Goal: Ask a question

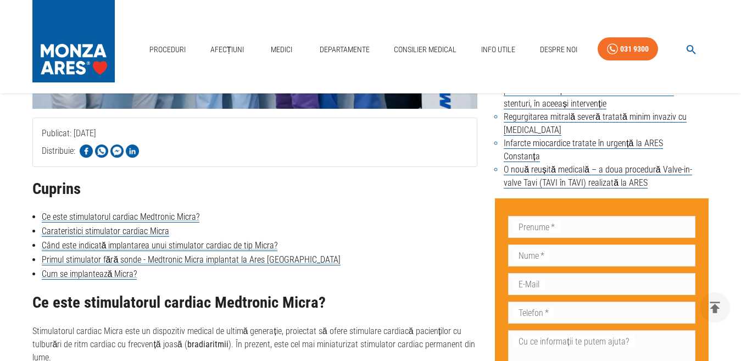
scroll to position [1, 0]
click at [351, 77] on div "Proceduri Afecțiuni Medici Departamente Consilier Medical Info Utile Despre Noi…" at bounding box center [370, 46] width 741 height 93
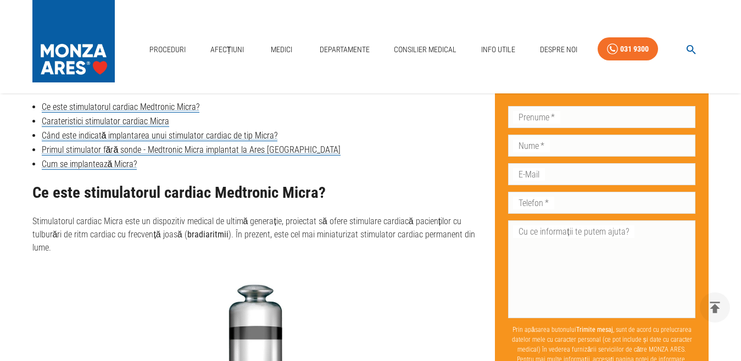
scroll to position [461, 0]
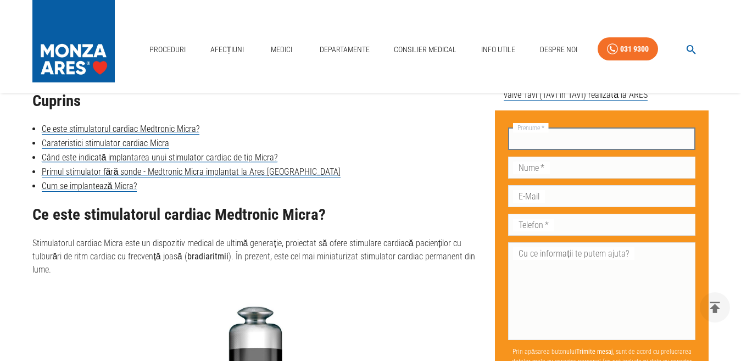
click at [606, 138] on input "Prenume   *" at bounding box center [601, 139] width 187 height 22
type input "[PERSON_NAME]"
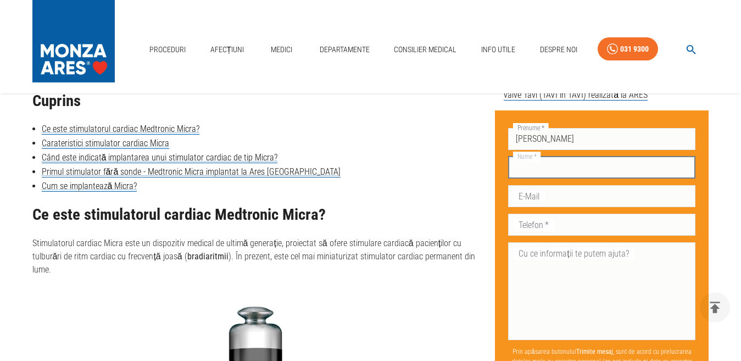
click at [551, 168] on input "Nume   *" at bounding box center [601, 167] width 187 height 22
type input "Petre"
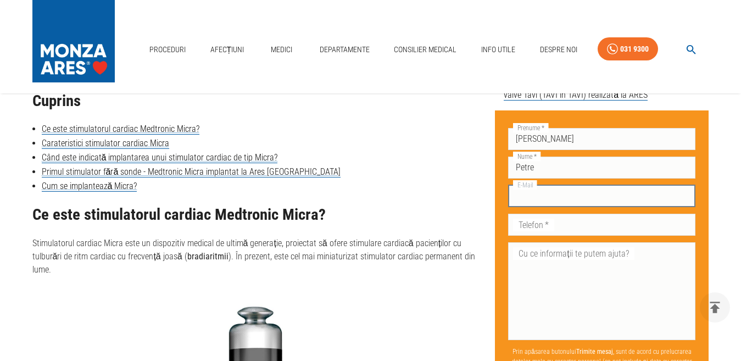
click at [549, 199] on input "E-Mail" at bounding box center [601, 196] width 187 height 22
type input "[EMAIL_ADDRESS][DOMAIN_NAME]"
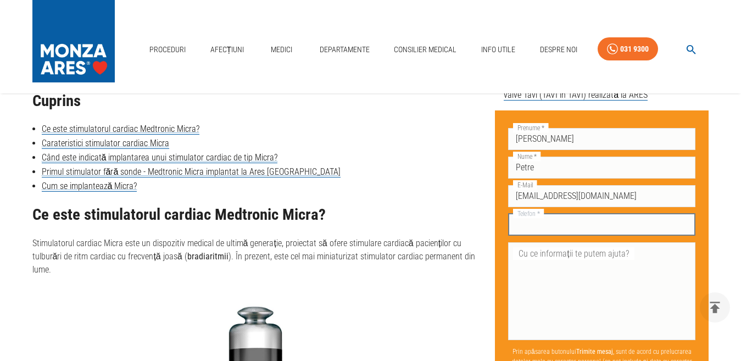
click at [572, 225] on input "Telefon   *" at bounding box center [601, 225] width 187 height 22
type input "0722935580"
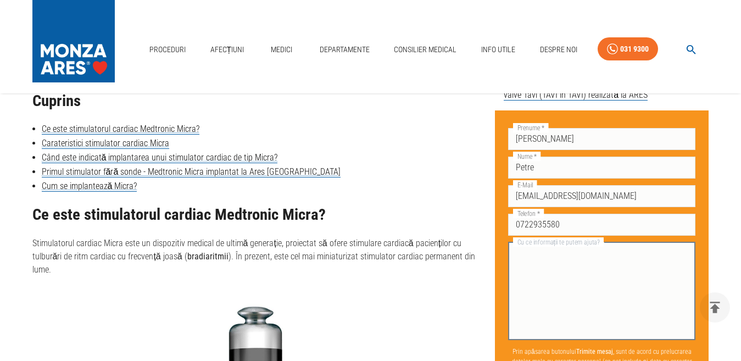
click at [538, 255] on textarea "Cu ce informații te putem ajuta?" at bounding box center [602, 291] width 172 height 88
click at [581, 248] on textarea "Vreau sa stiu cum pot sa ajung sa fiu" at bounding box center [602, 291] width 172 height 88
click at [648, 253] on textarea "Vreau sa stiu cum pot sa ajung sa fiu" at bounding box center [602, 291] width 172 height 88
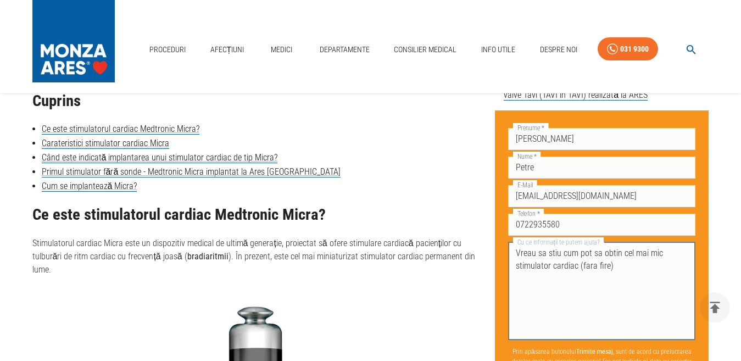
click at [615, 261] on textarea "Vreau sa stiu cum pot sa obtin cel mai mic stimulator cardiac (fara fire)" at bounding box center [602, 291] width 172 height 88
click at [668, 269] on textarea "Vreau sa stiu cum pot sa obtin cel mai mic stimulator cardiac (fara fire)si cu …" at bounding box center [602, 291] width 172 height 88
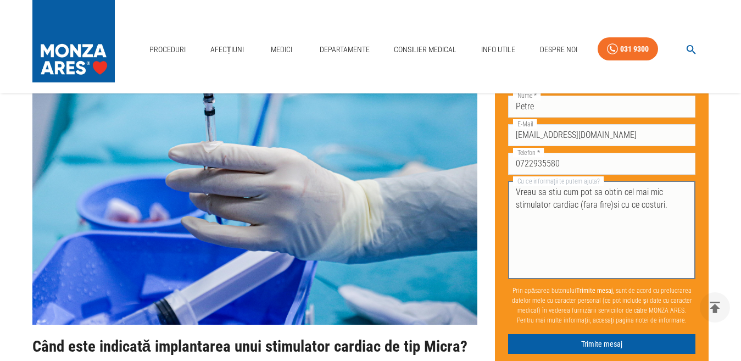
scroll to position [1369, 0]
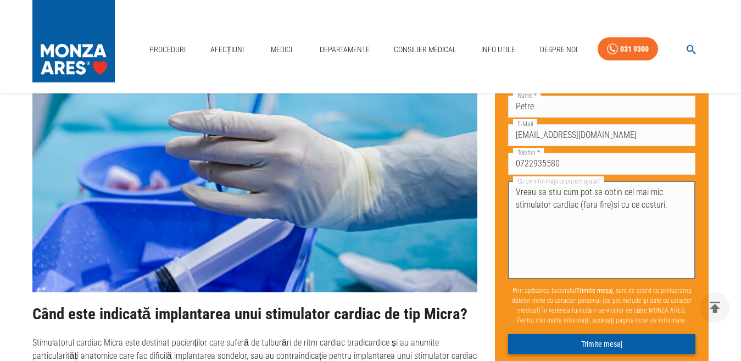
type textarea "Vreau sa stiu cum pot sa obtin cel mai mic stimulator cardiac (fara fire)si cu …"
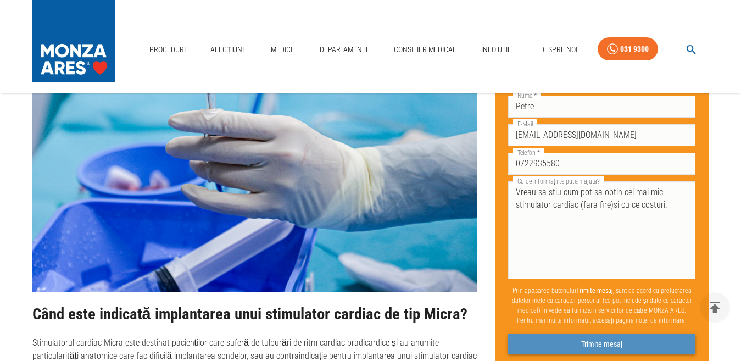
click at [607, 344] on button "Trimite mesaj" at bounding box center [601, 344] width 187 height 20
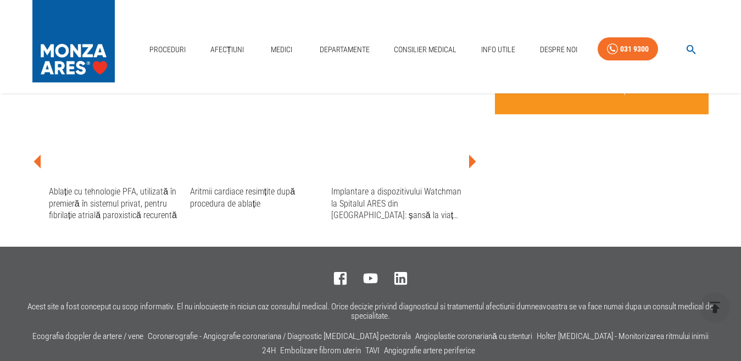
scroll to position [3364, 0]
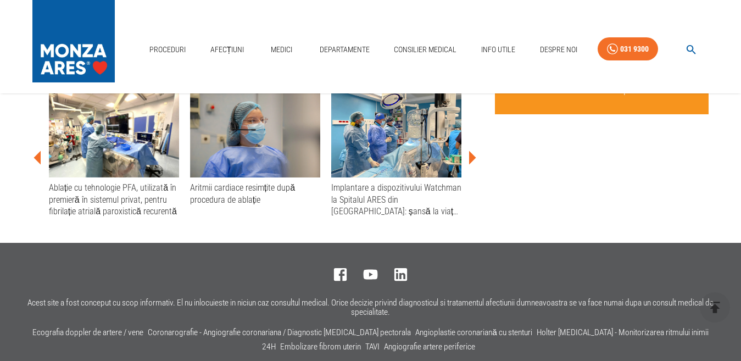
click at [415, 150] on img at bounding box center [396, 134] width 130 height 88
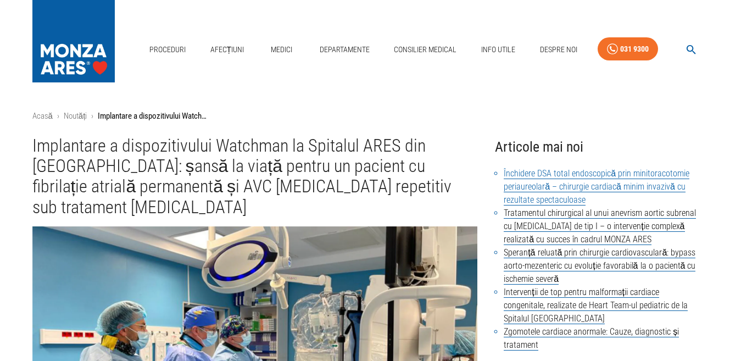
click at [605, 175] on link "Închidere DSA total endoscopică prin minitoracotomie periaureolară – chirurgie …" at bounding box center [597, 186] width 186 height 37
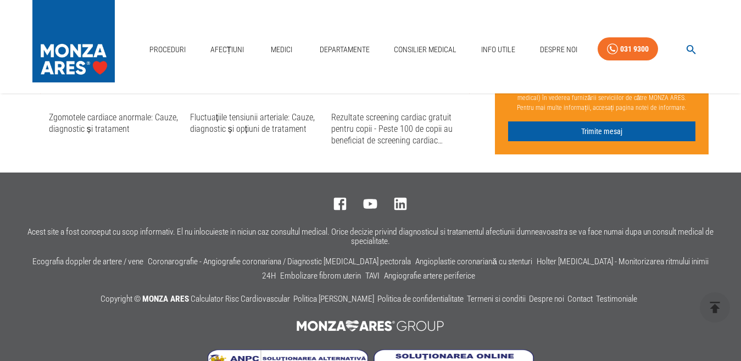
scroll to position [2482, 0]
